Goal: Task Accomplishment & Management: Use online tool/utility

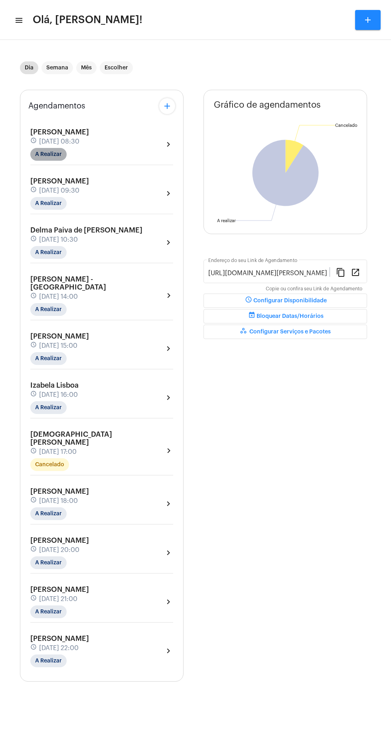
click at [58, 156] on mat-chip "A Realizar" at bounding box center [48, 154] width 36 height 13
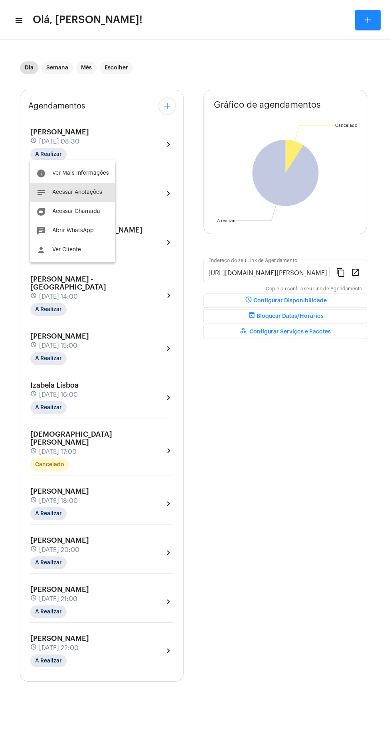
click at [94, 192] on span "Acessar Anotações" at bounding box center [77, 192] width 50 height 6
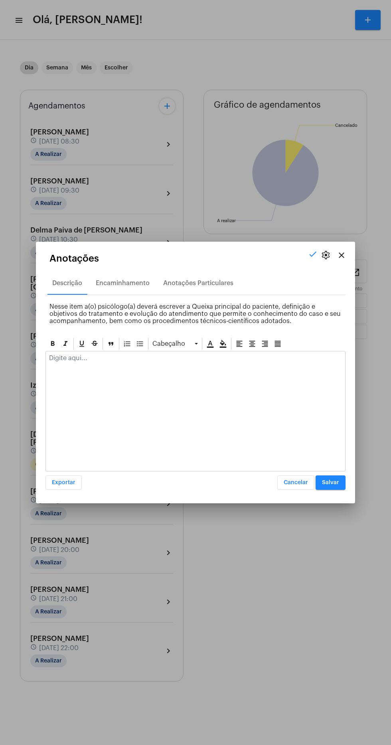
click at [222, 97] on div at bounding box center [195, 372] width 391 height 745
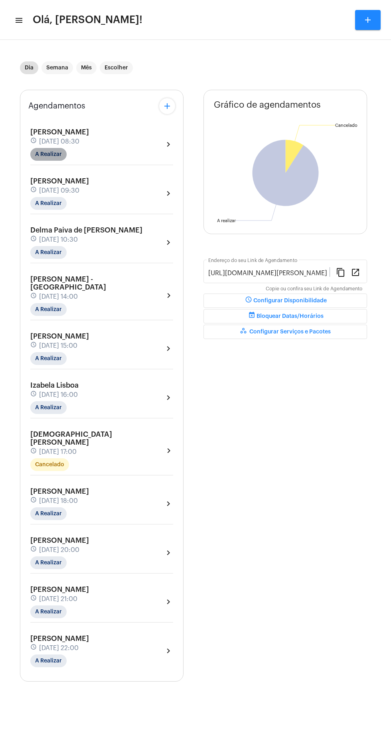
click at [58, 153] on mat-chip "A Realizar" at bounding box center [48, 154] width 36 height 13
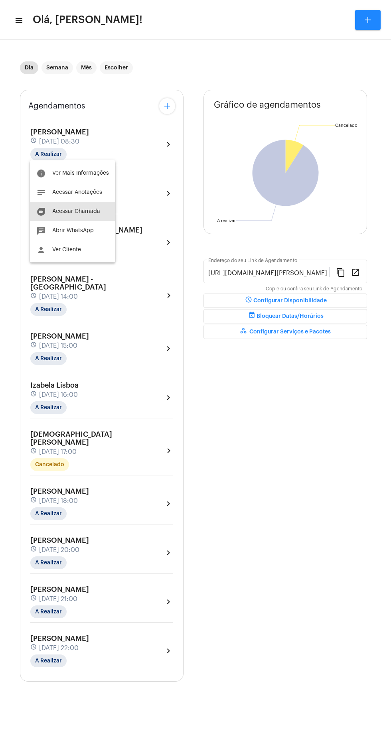
click at [91, 210] on span "Acessar Chamada" at bounding box center [76, 212] width 48 height 6
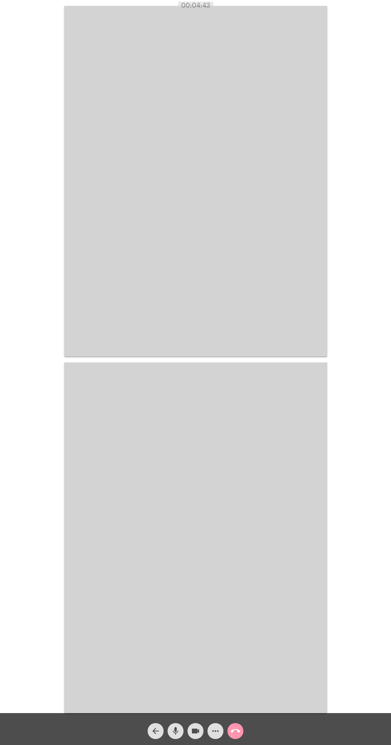
click at [166, 233] on video at bounding box center [195, 181] width 263 height 351
